Goal: Information Seeking & Learning: Learn about a topic

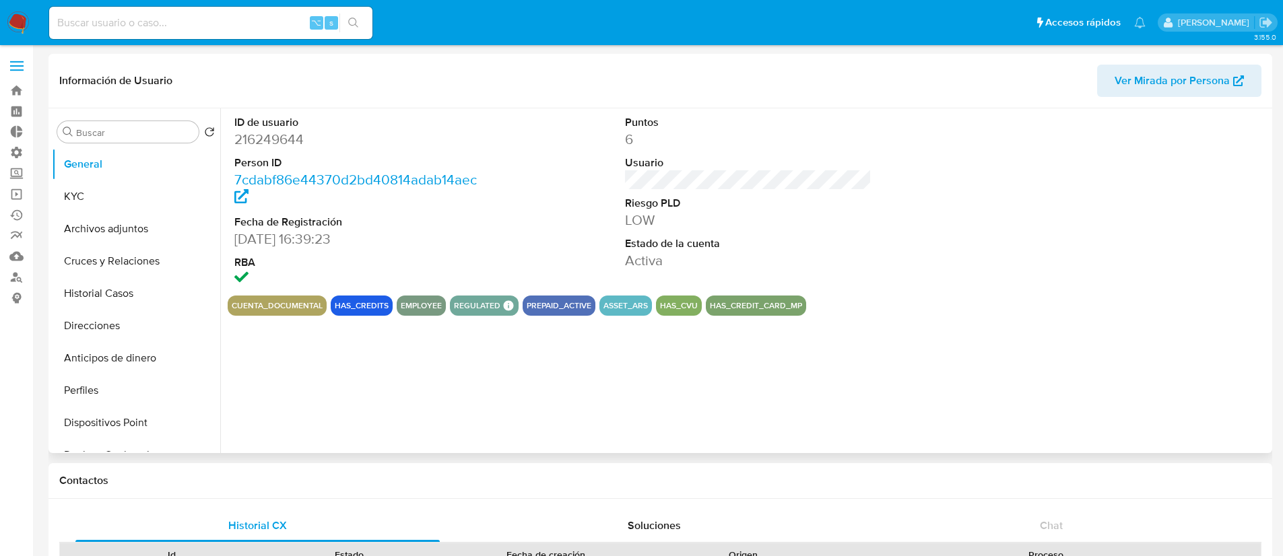
select select "10"
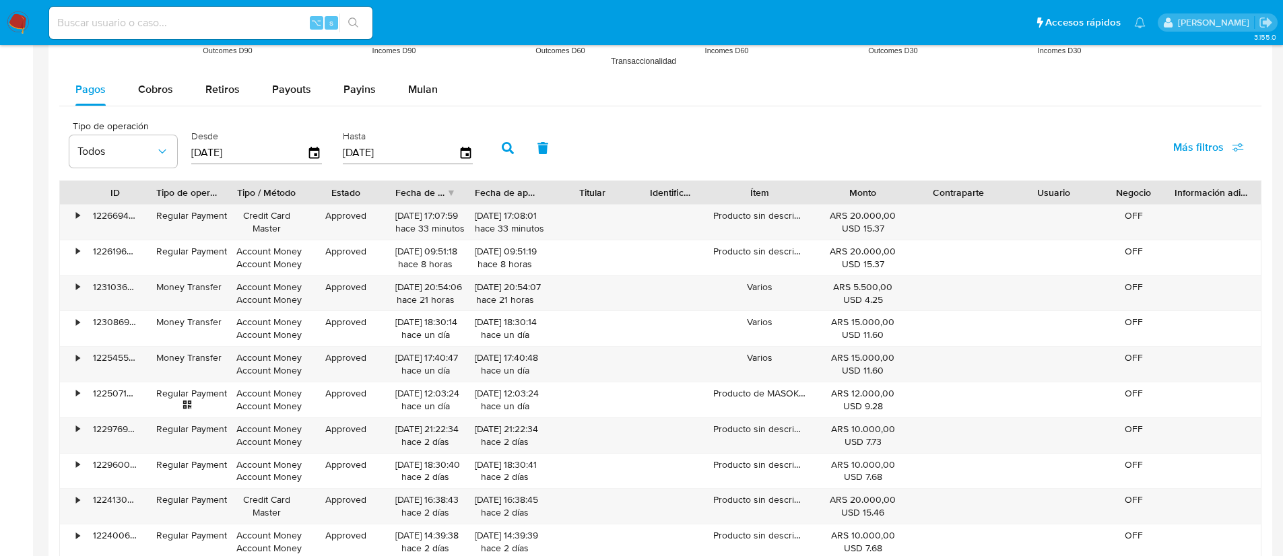
scroll to position [1218, 0]
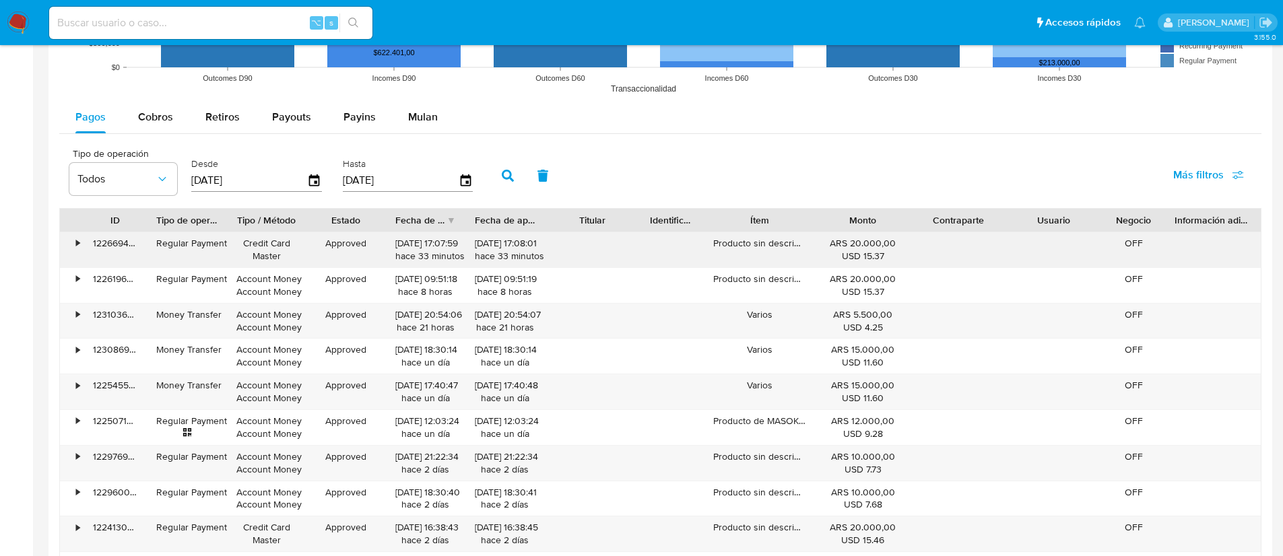
click at [81, 243] on div "•" at bounding box center [72, 249] width 24 height 35
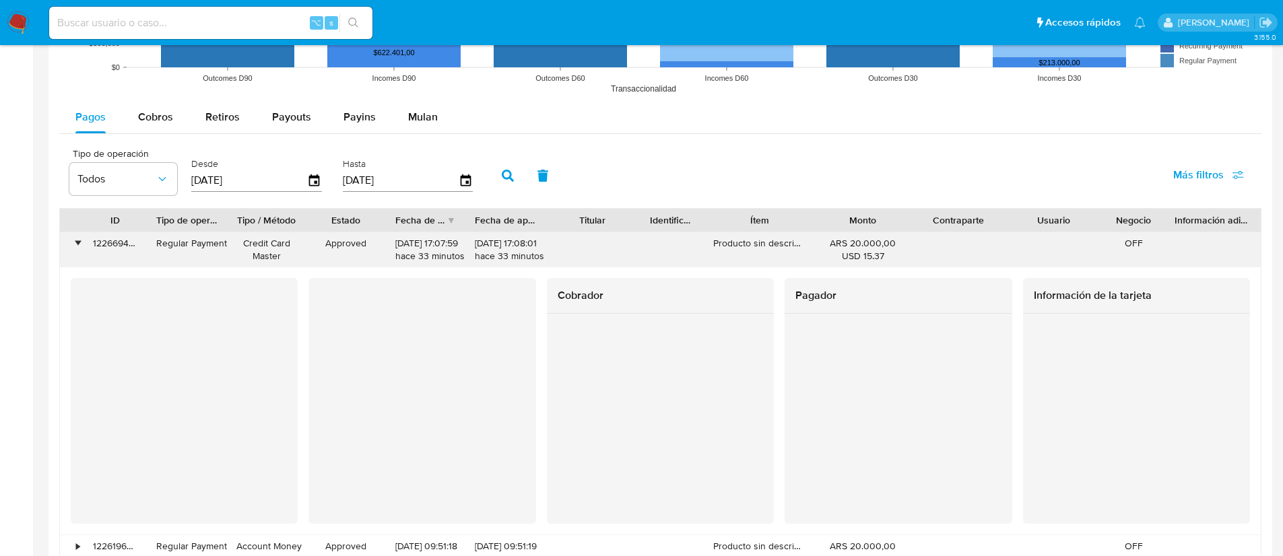
click at [81, 243] on div "•" at bounding box center [72, 249] width 24 height 35
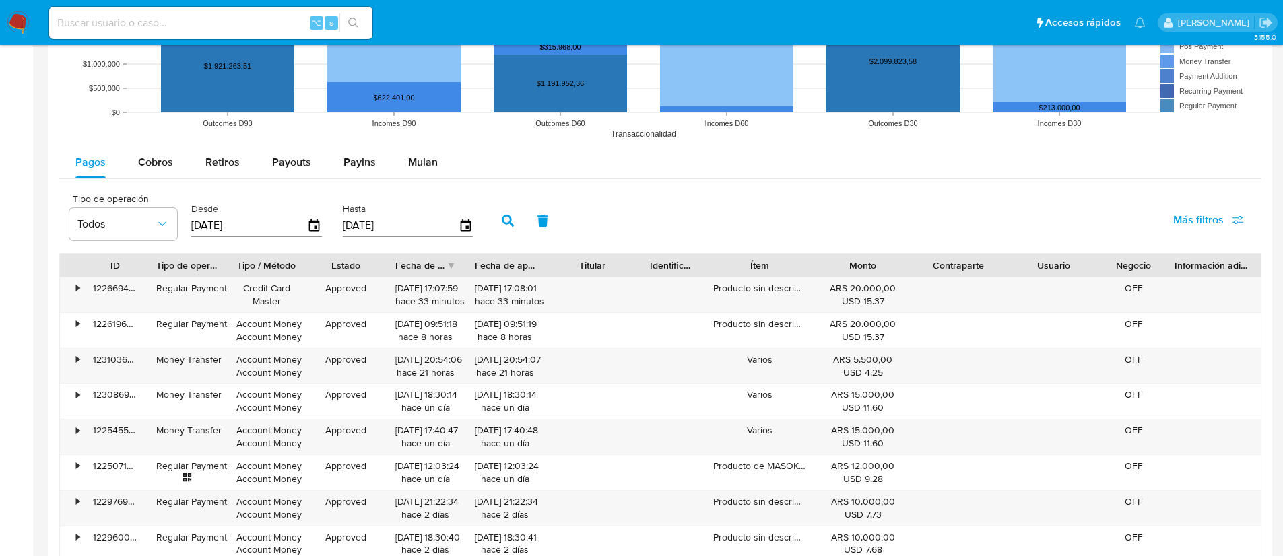
scroll to position [1141, 0]
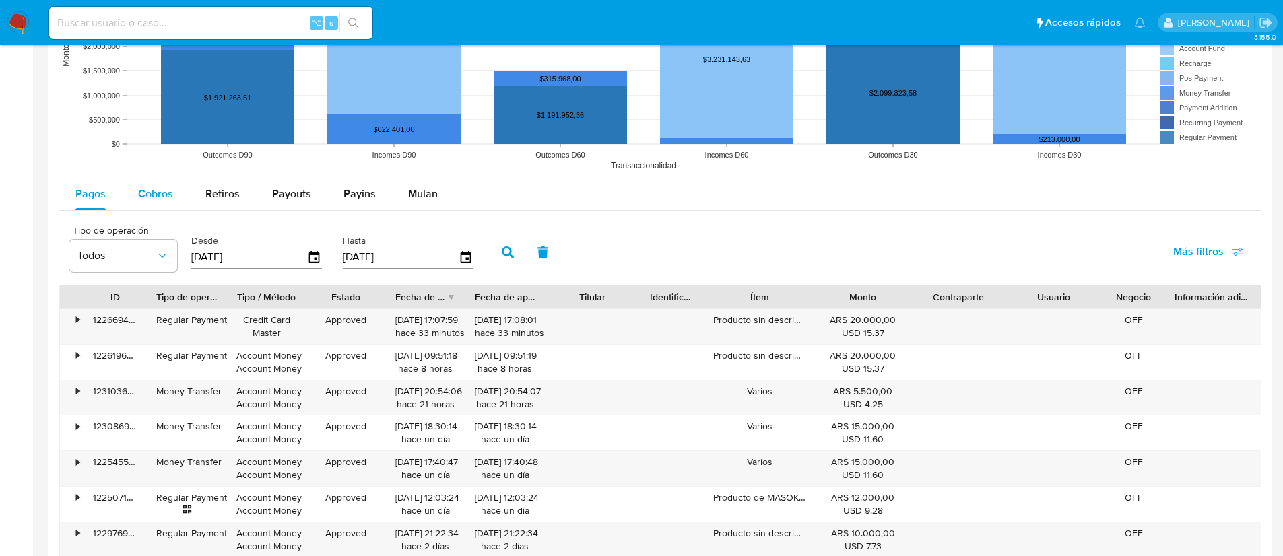
click at [170, 186] on span "Cobros" at bounding box center [155, 193] width 35 height 15
select select "10"
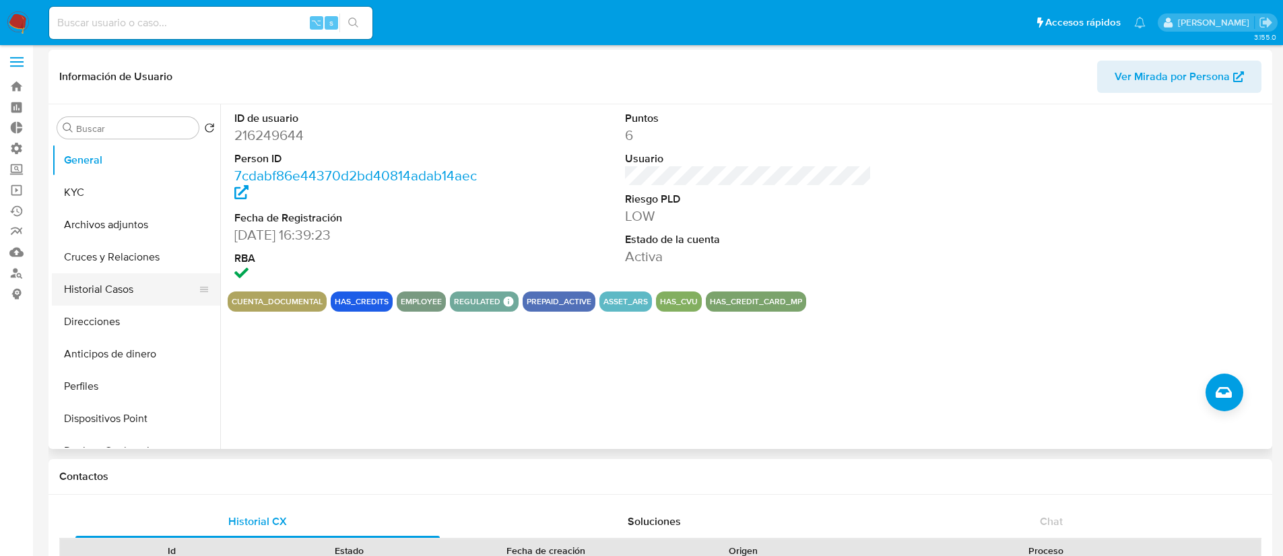
scroll to position [0, 0]
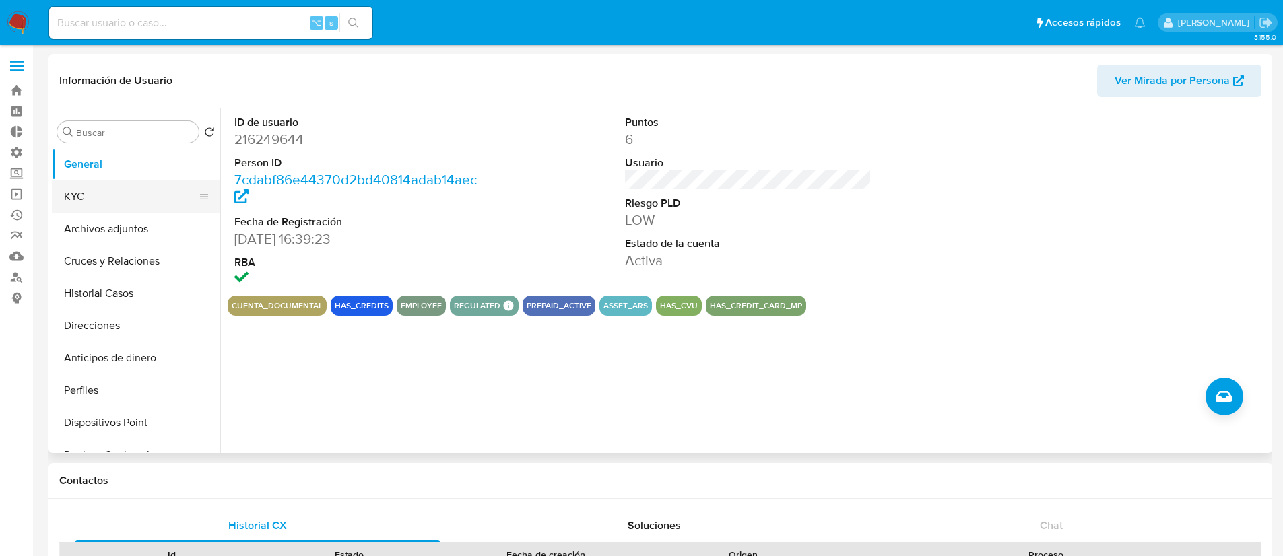
click at [126, 186] on button "KYC" at bounding box center [131, 196] width 158 height 32
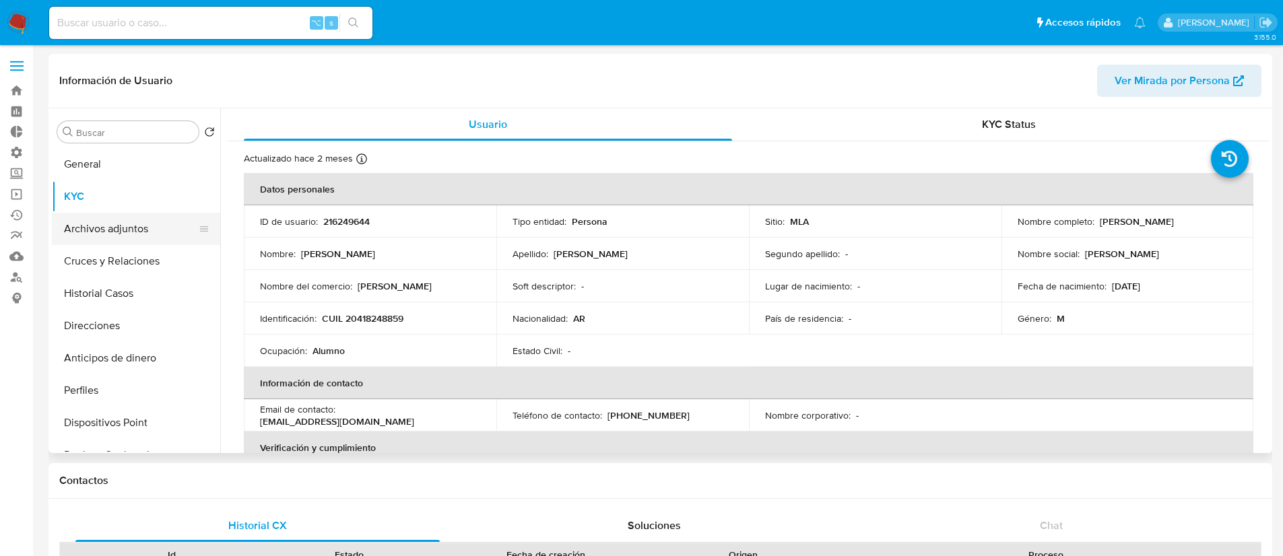
click at [155, 234] on button "Archivos adjuntos" at bounding box center [131, 229] width 158 height 32
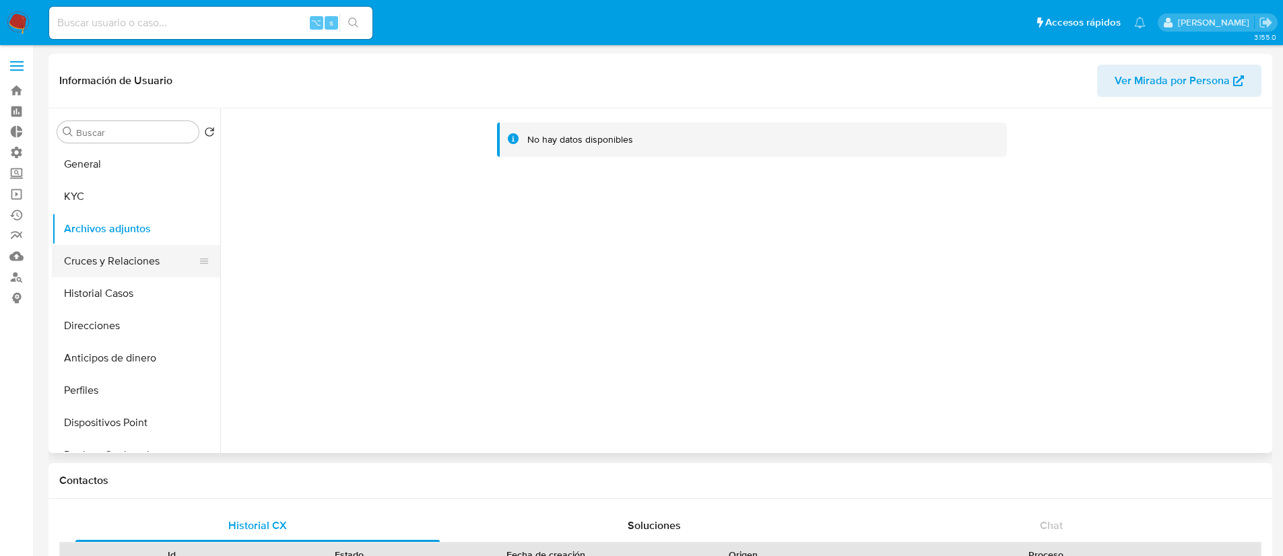
click at [139, 267] on button "Cruces y Relaciones" at bounding box center [131, 261] width 158 height 32
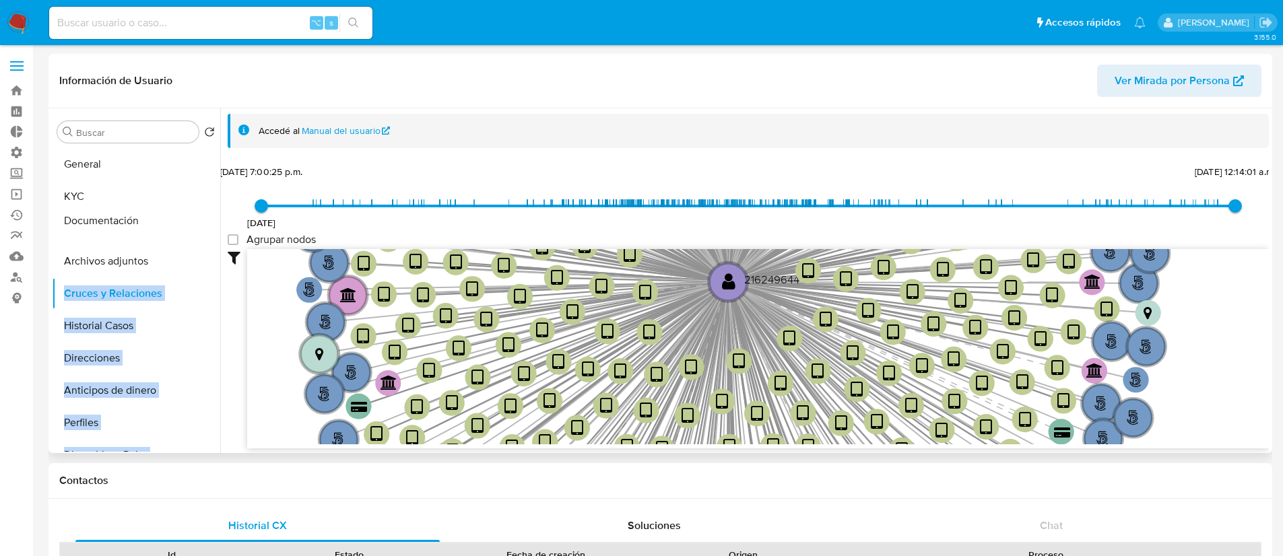
drag, startPoint x: 195, startPoint y: 312, endPoint x: 189, endPoint y: 224, distance: 88.4
click at [189, 224] on ul "General KYC Archivos adjuntos Cruces y Relaciones Historial Casos Direcciones A…" at bounding box center [136, 300] width 168 height 304
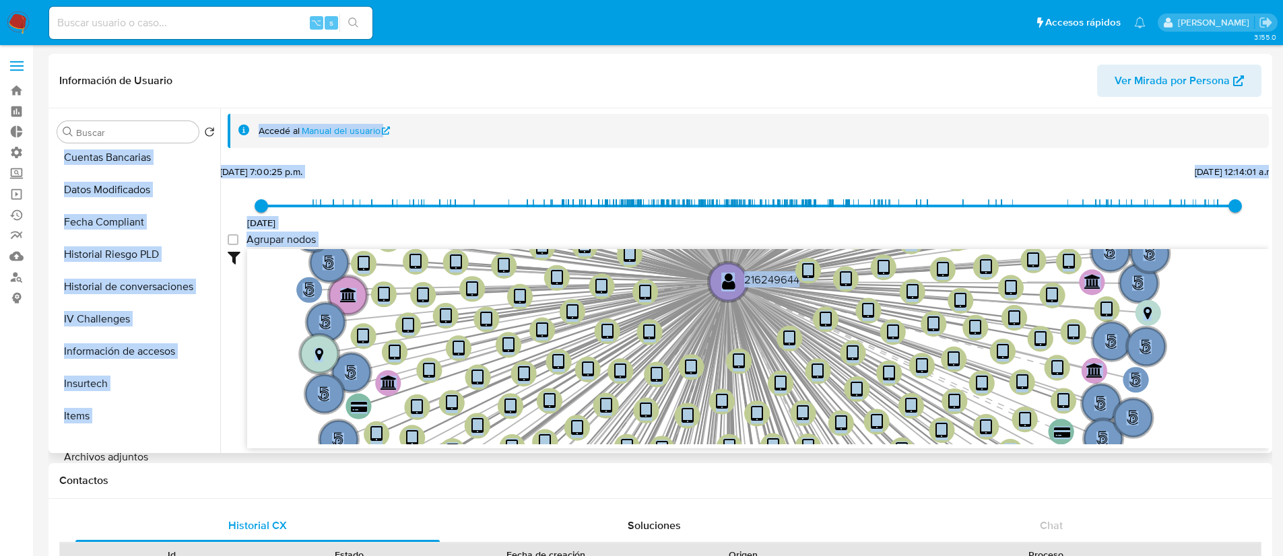
scroll to position [422, 0]
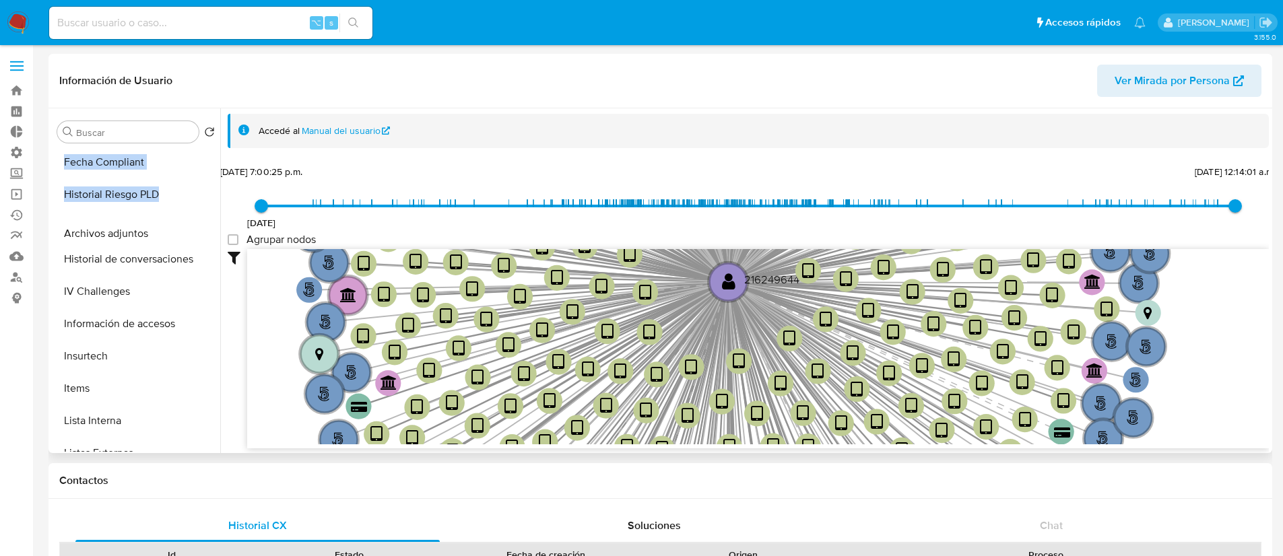
drag, startPoint x: 200, startPoint y: 263, endPoint x: 189, endPoint y: 234, distance: 30.3
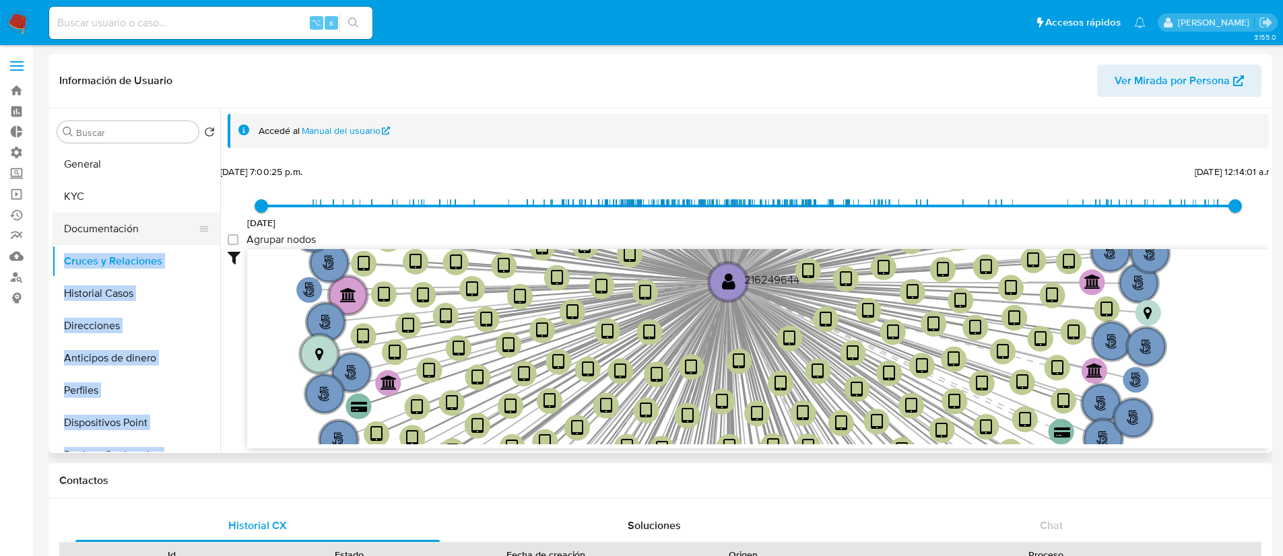
click at [136, 224] on button "Documentación" at bounding box center [131, 229] width 158 height 32
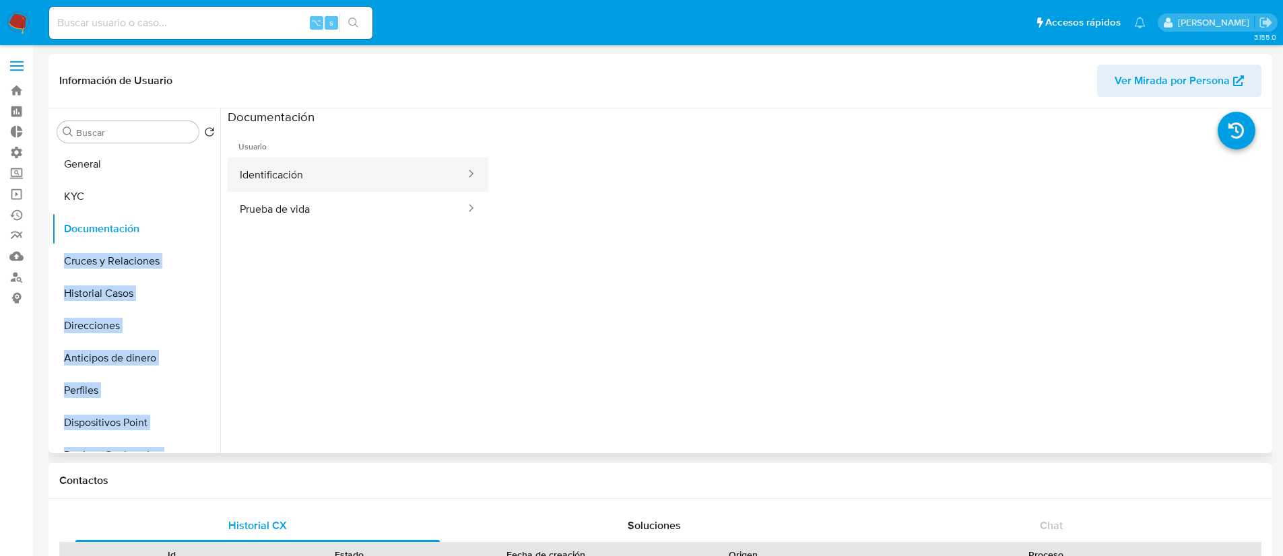
click at [382, 174] on button "Identificación" at bounding box center [347, 175] width 239 height 34
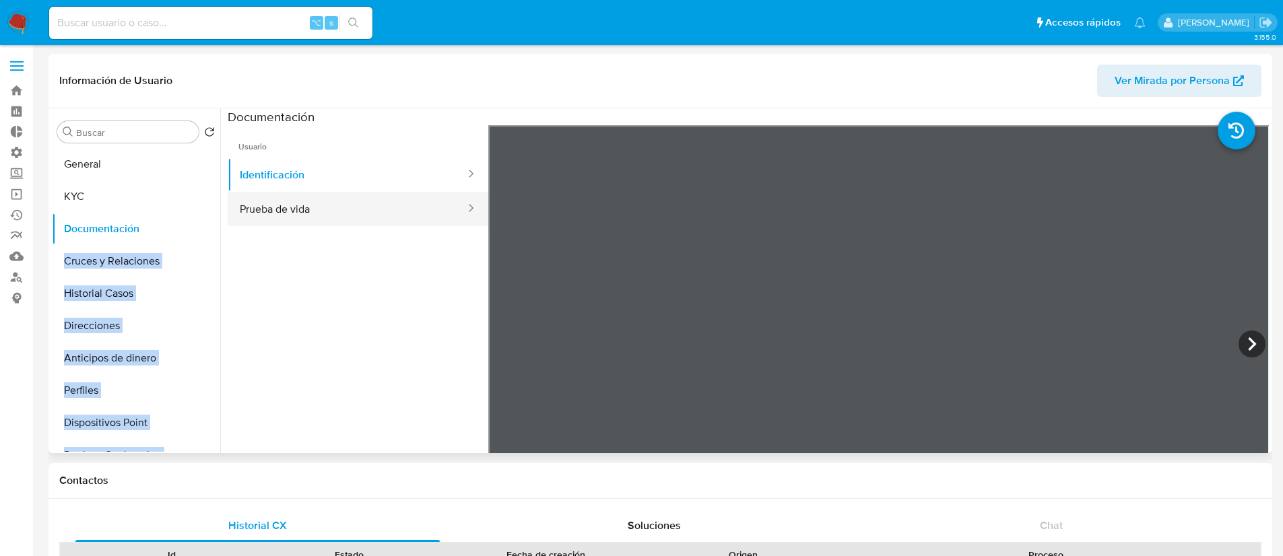
click at [298, 211] on button "Prueba de vida" at bounding box center [347, 209] width 239 height 34
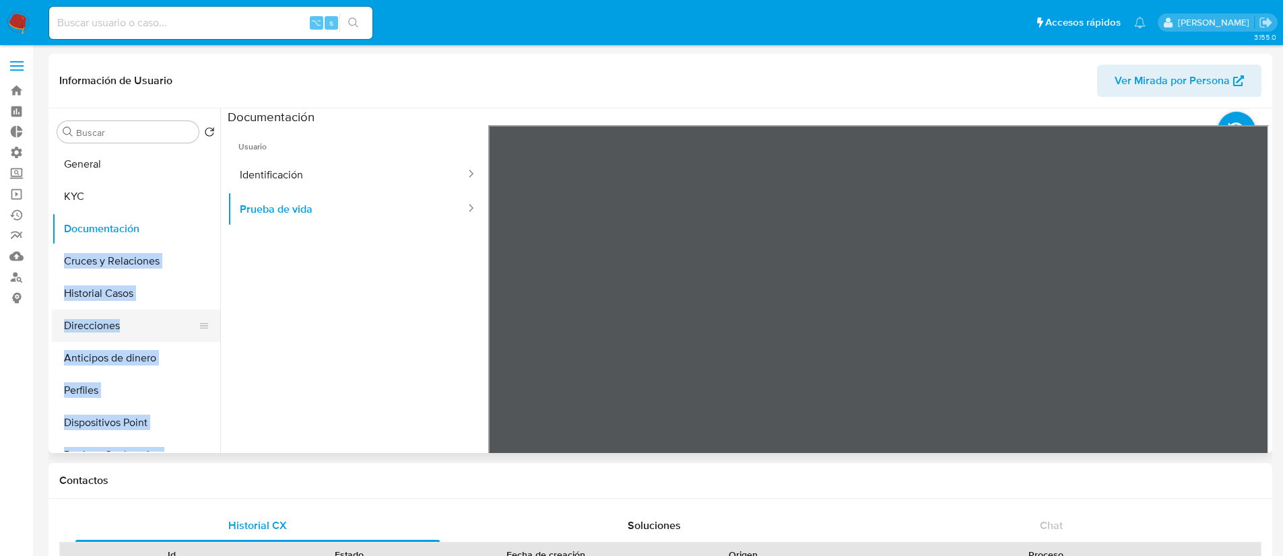
click at [170, 311] on button "Direcciones" at bounding box center [131, 326] width 158 height 32
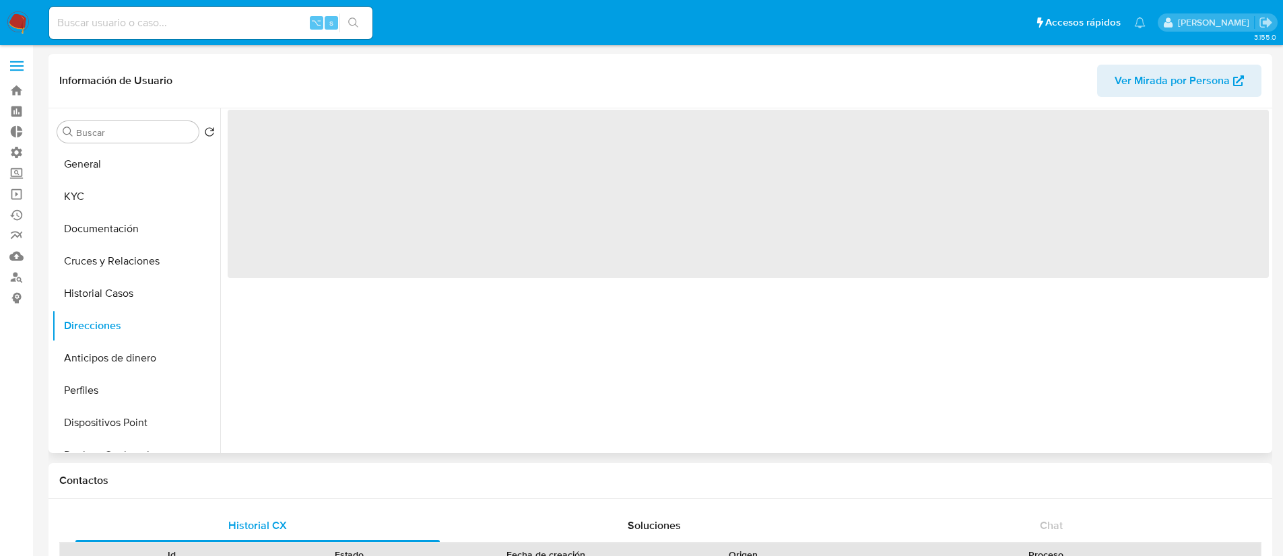
click at [288, 348] on div "‌" at bounding box center [744, 280] width 1048 height 345
click at [114, 212] on button "KYC" at bounding box center [131, 196] width 158 height 32
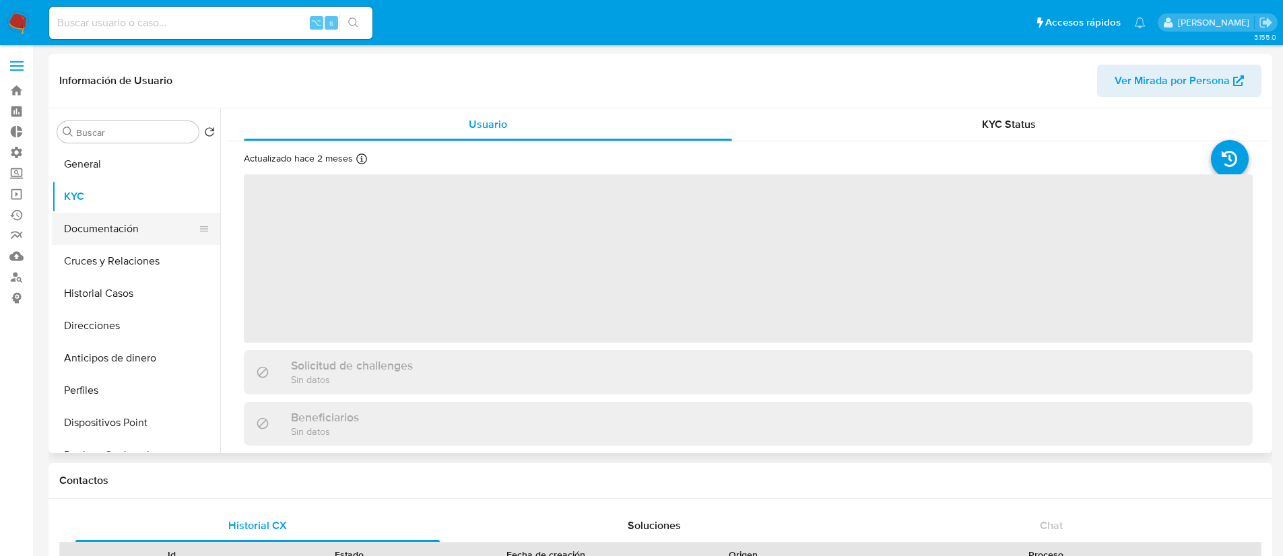
click at [135, 230] on button "Documentación" at bounding box center [131, 229] width 158 height 32
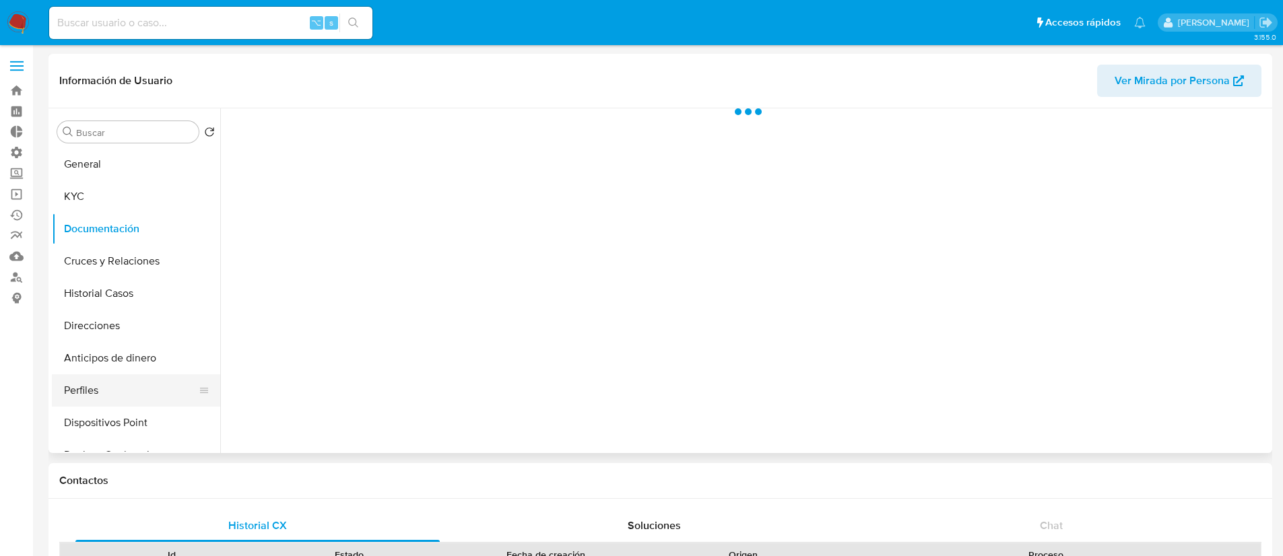
click at [151, 384] on button "Perfiles" at bounding box center [131, 390] width 158 height 32
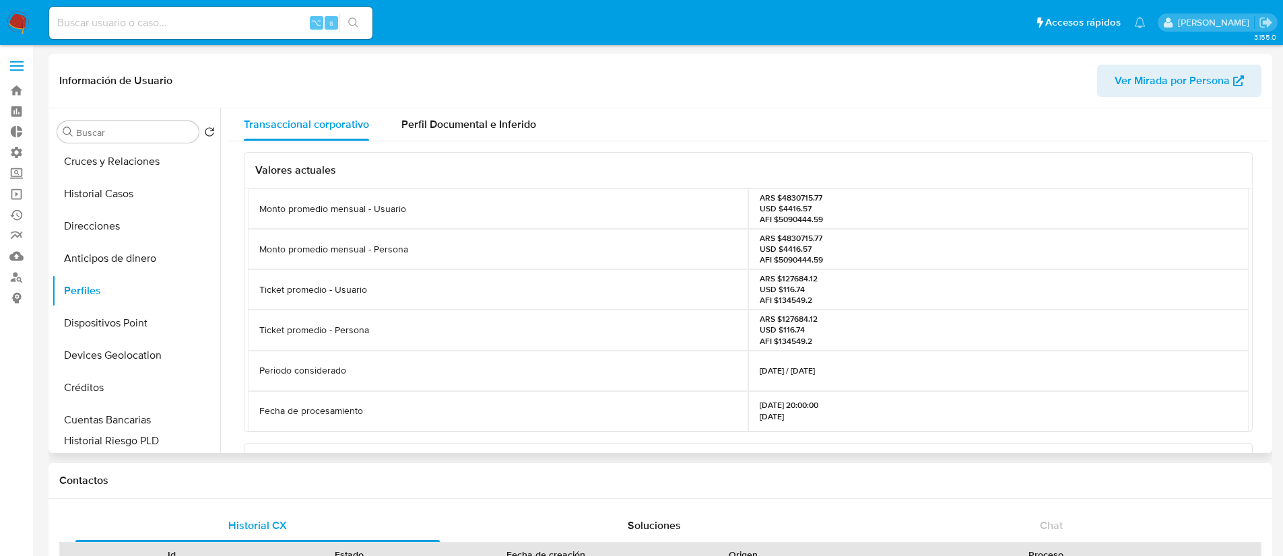
scroll to position [155, 0]
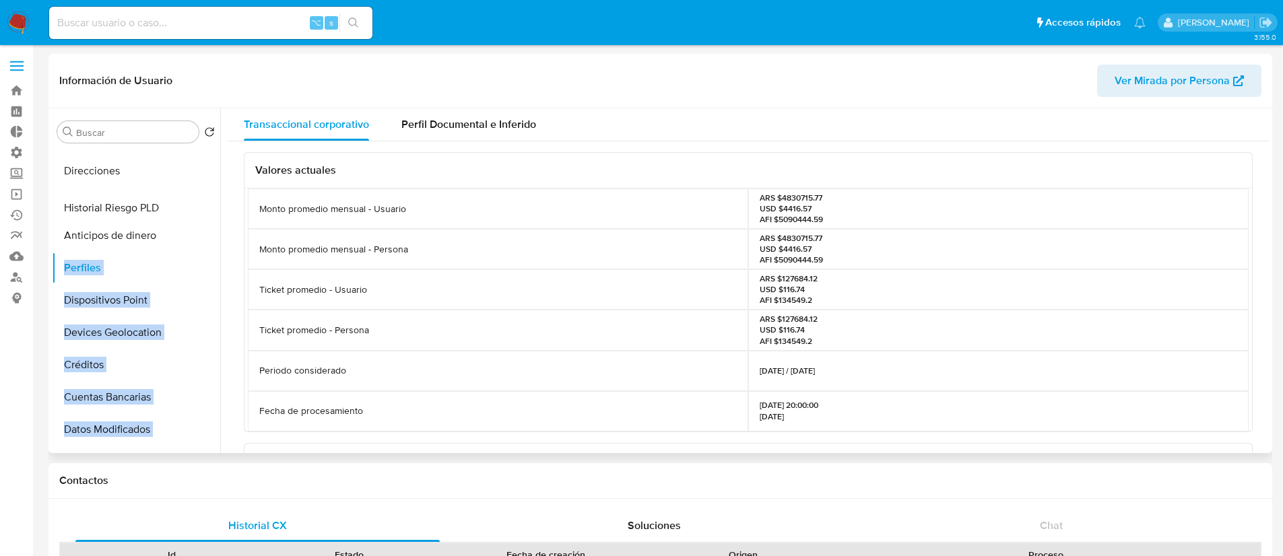
drag, startPoint x: 194, startPoint y: 352, endPoint x: 186, endPoint y: 211, distance: 141.6
click at [186, 211] on ul "General KYC Documentación Cruces y Relaciones Historial Casos Direcciones Antic…" at bounding box center [136, 300] width 168 height 304
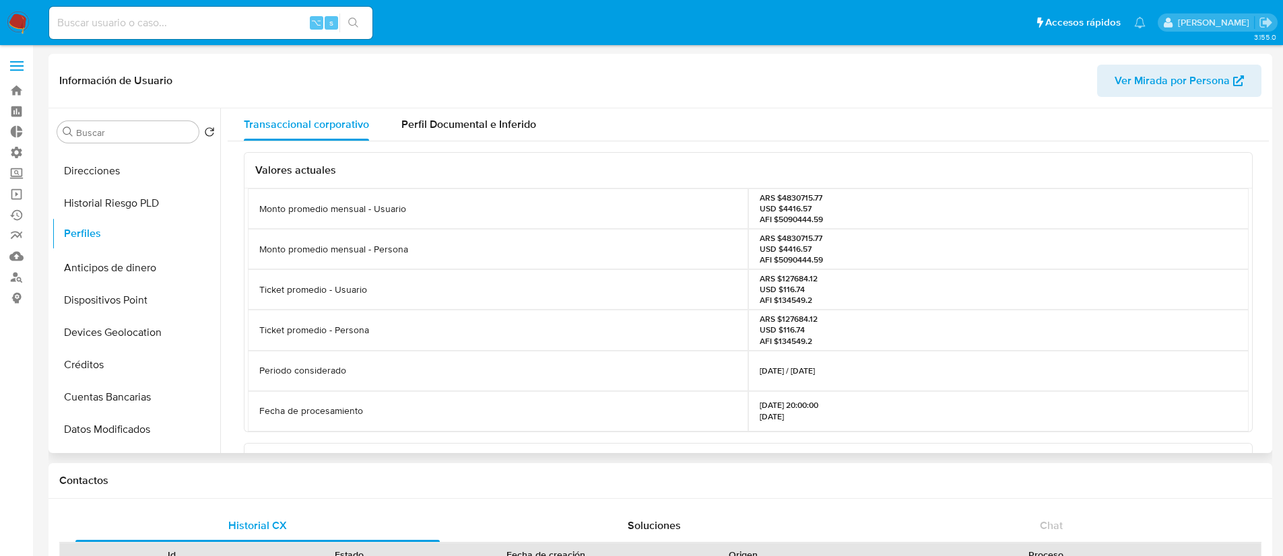
drag, startPoint x: 195, startPoint y: 269, endPoint x: 196, endPoint y: 235, distance: 33.7
click at [195, 234] on ul "General KYC Documentación Cruces y Relaciones Historial Casos Direcciones Histo…" at bounding box center [136, 300] width 168 height 304
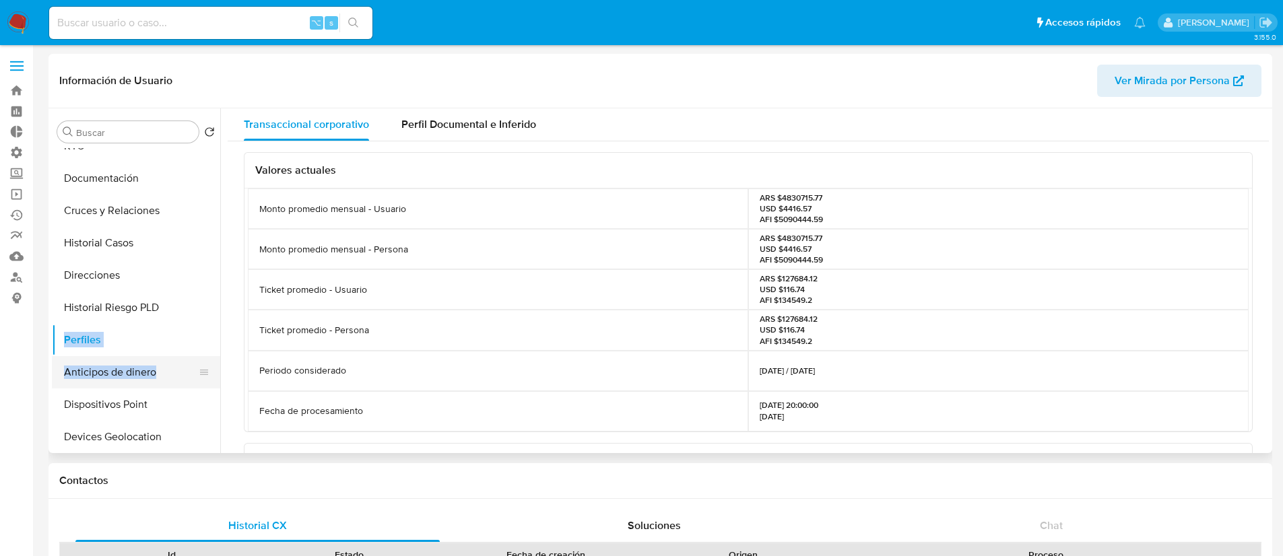
scroll to position [0, 0]
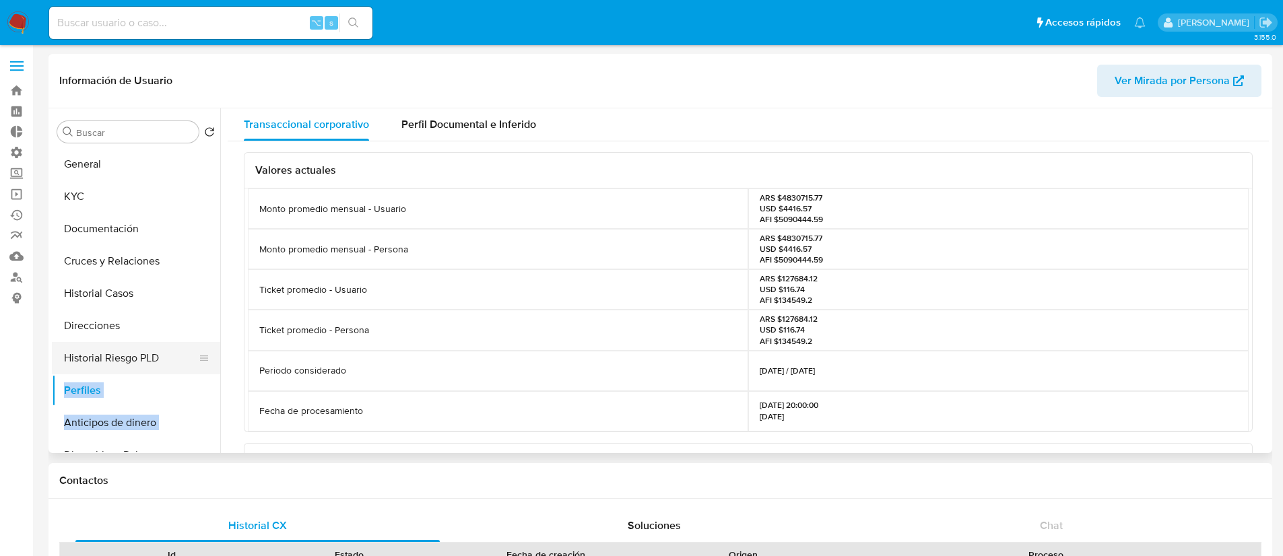
click at [127, 362] on button "Historial Riesgo PLD" at bounding box center [131, 358] width 158 height 32
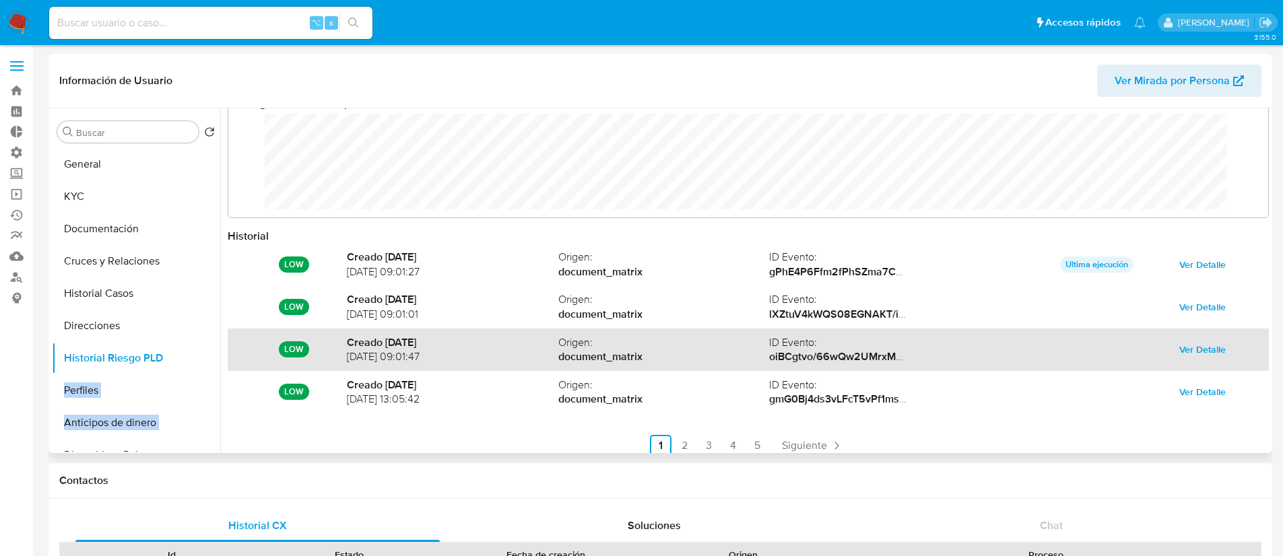
scroll to position [71, 0]
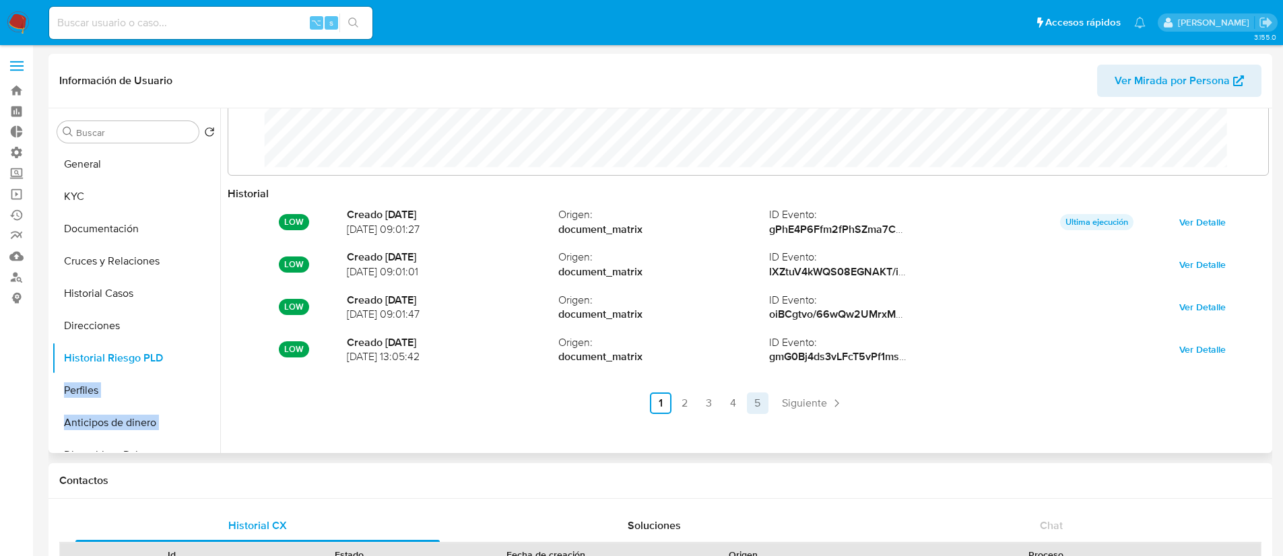
click at [758, 404] on link "5" at bounding box center [758, 404] width 22 height 22
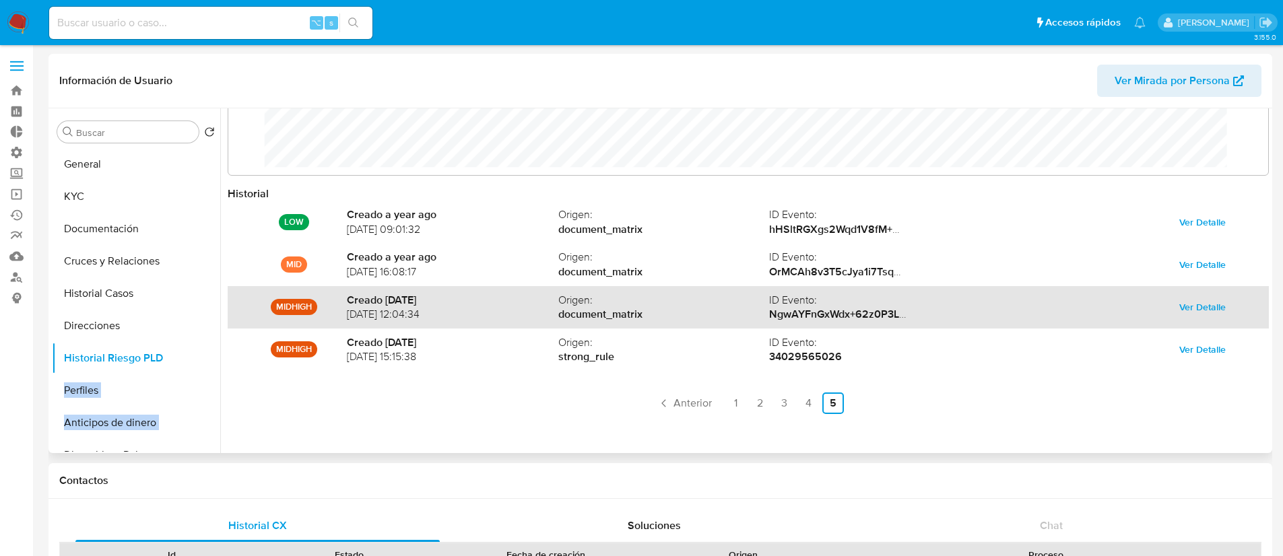
click at [1192, 311] on span "Ver Detalle" at bounding box center [1202, 307] width 46 height 19
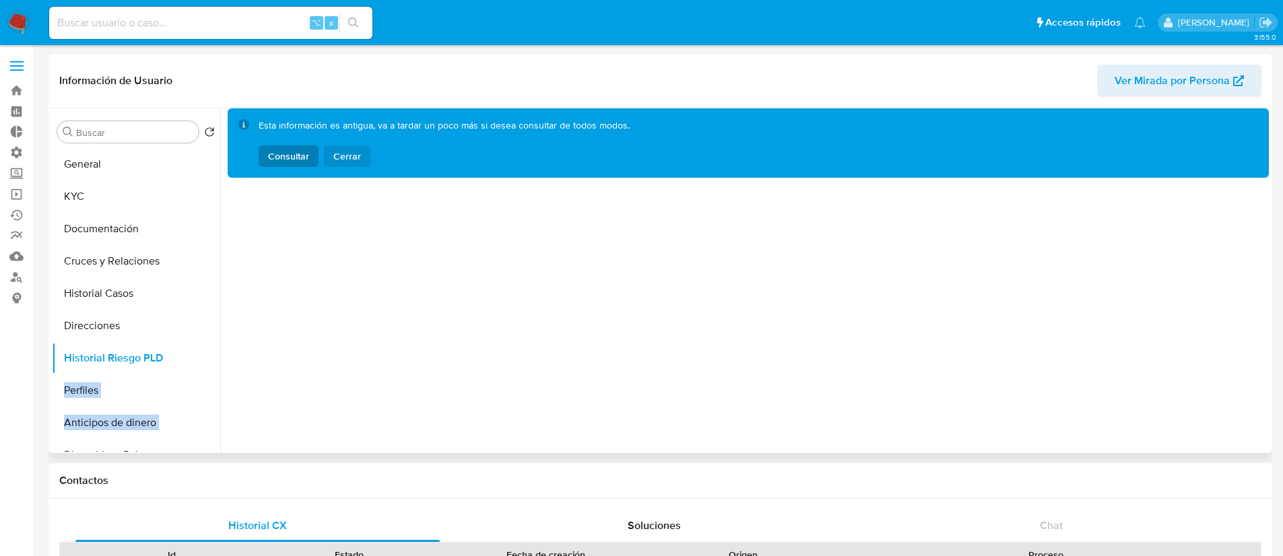
click at [343, 160] on span "Cerrar" at bounding box center [347, 156] width 28 height 22
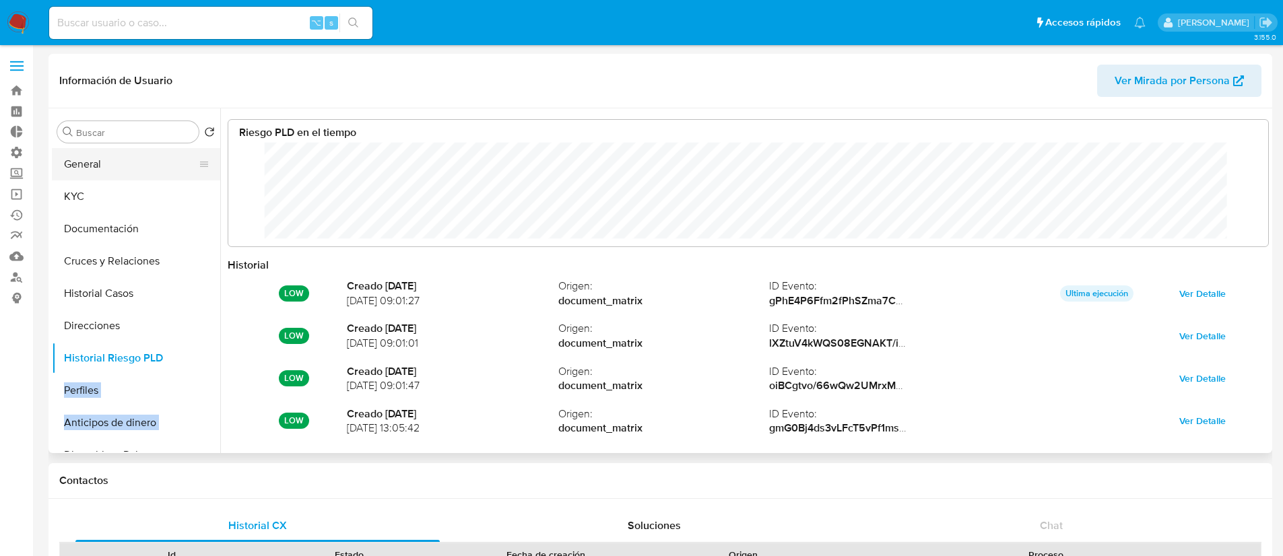
click at [133, 172] on button "General" at bounding box center [131, 164] width 158 height 32
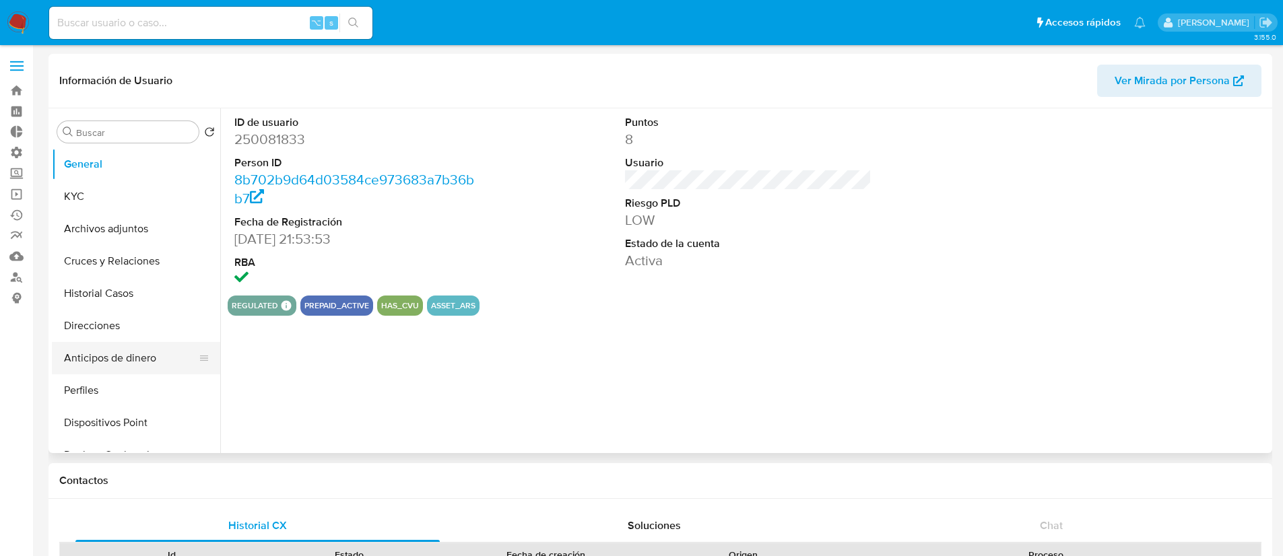
select select "10"
click at [144, 224] on button "Archivos adjuntos" at bounding box center [131, 229] width 158 height 32
